Goal: Navigation & Orientation: Find specific page/section

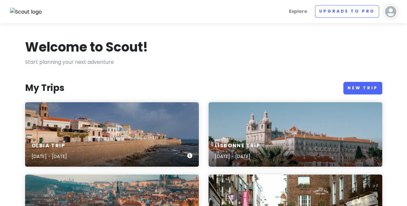
click at [132, 120] on div "Olbia Trip [DATE] - [DATE]" at bounding box center [112, 134] width 174 height 64
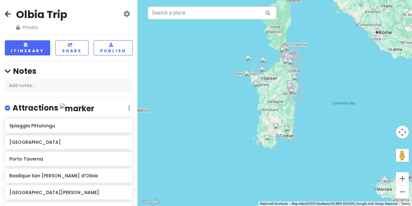
click at [267, 91] on img "Bosa Marina" at bounding box center [260, 88] width 14 height 14
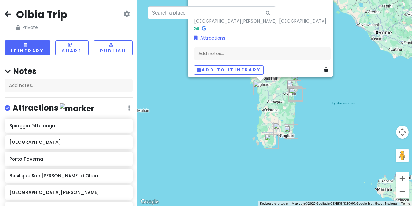
click at [267, 91] on img "Bosa Marina" at bounding box center [260, 88] width 14 height 14
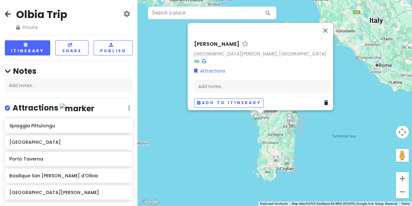
click at [257, 120] on img "Bosa Marina" at bounding box center [260, 121] width 14 height 14
click at [238, 124] on div "To navigate, press the arrow keys. [PERSON_NAME] [GEOGRAPHIC_DATA][PERSON_NAME]…" at bounding box center [274, 103] width 274 height 206
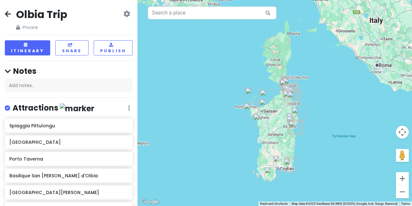
click at [238, 124] on div "To navigate, press the arrow keys." at bounding box center [274, 103] width 274 height 206
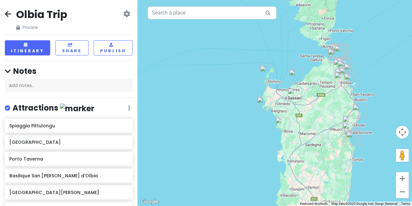
click at [238, 124] on div at bounding box center [274, 103] width 274 height 206
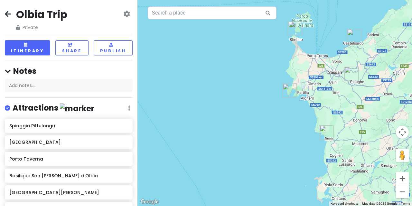
click at [290, 91] on img "Cap Caccia" at bounding box center [290, 90] width 14 height 14
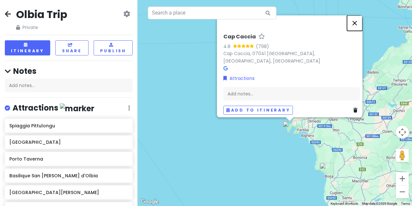
click at [357, 27] on button "Close" at bounding box center [354, 22] width 15 height 15
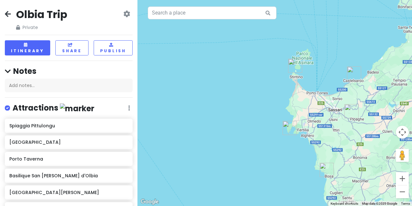
click at [293, 66] on img "La Pelosa" at bounding box center [295, 66] width 14 height 14
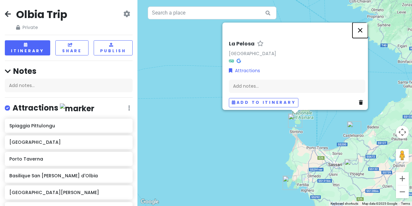
click at [363, 24] on button "Close" at bounding box center [359, 30] width 15 height 15
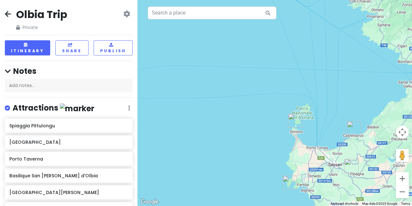
click at [353, 131] on img "Castelsardo" at bounding box center [354, 128] width 14 height 14
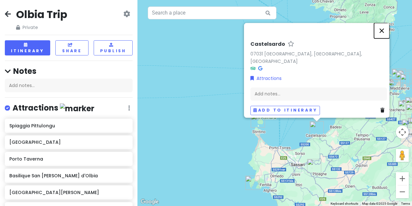
click at [385, 34] on button "Close" at bounding box center [381, 30] width 15 height 15
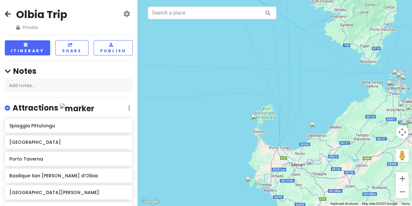
click at [314, 162] on img "Basilique de Saccargia" at bounding box center [314, 166] width 14 height 14
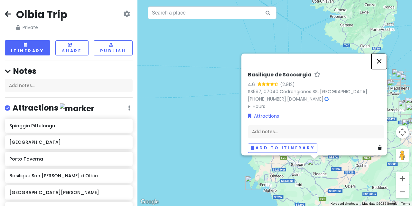
click at [382, 59] on button "Close" at bounding box center [378, 60] width 15 height 15
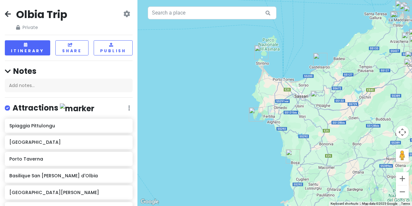
drag, startPoint x: 291, startPoint y: 132, endPoint x: 295, endPoint y: 56, distance: 76.7
click at [295, 56] on div at bounding box center [274, 103] width 274 height 206
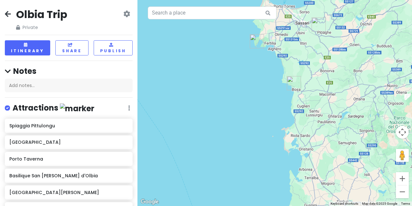
drag, startPoint x: 294, startPoint y: 117, endPoint x: 295, endPoint y: 44, distance: 73.4
click at [295, 44] on div at bounding box center [274, 103] width 274 height 206
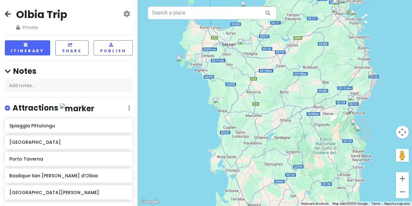
drag, startPoint x: 328, startPoint y: 65, endPoint x: 252, endPoint y: 110, distance: 88.8
click at [252, 110] on div at bounding box center [274, 103] width 274 height 206
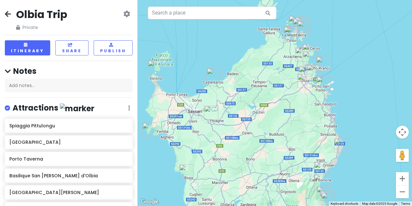
drag, startPoint x: 335, startPoint y: 60, endPoint x: 301, endPoint y: 130, distance: 78.1
click at [301, 130] on div at bounding box center [274, 103] width 274 height 206
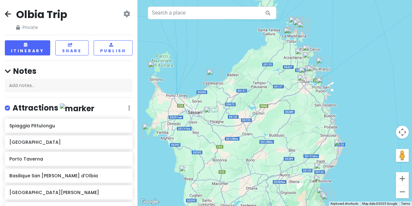
click at [294, 101] on div at bounding box center [274, 103] width 274 height 206
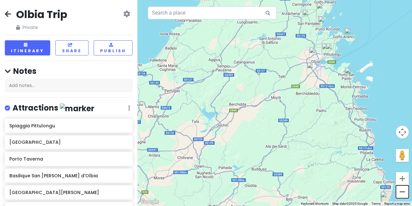
click at [406, 193] on button "Zoom out" at bounding box center [402, 191] width 13 height 13
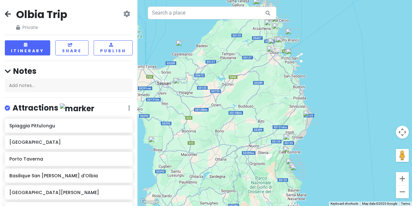
drag, startPoint x: 311, startPoint y: 103, endPoint x: 288, endPoint y: 72, distance: 38.6
click at [288, 72] on div at bounding box center [274, 103] width 274 height 206
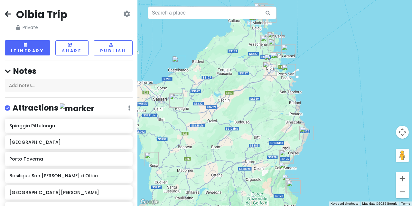
drag, startPoint x: 293, startPoint y: 105, endPoint x: 290, endPoint y: 121, distance: 17.0
click at [290, 121] on div at bounding box center [274, 103] width 274 height 206
